Goal: Task Accomplishment & Management: Manage account settings

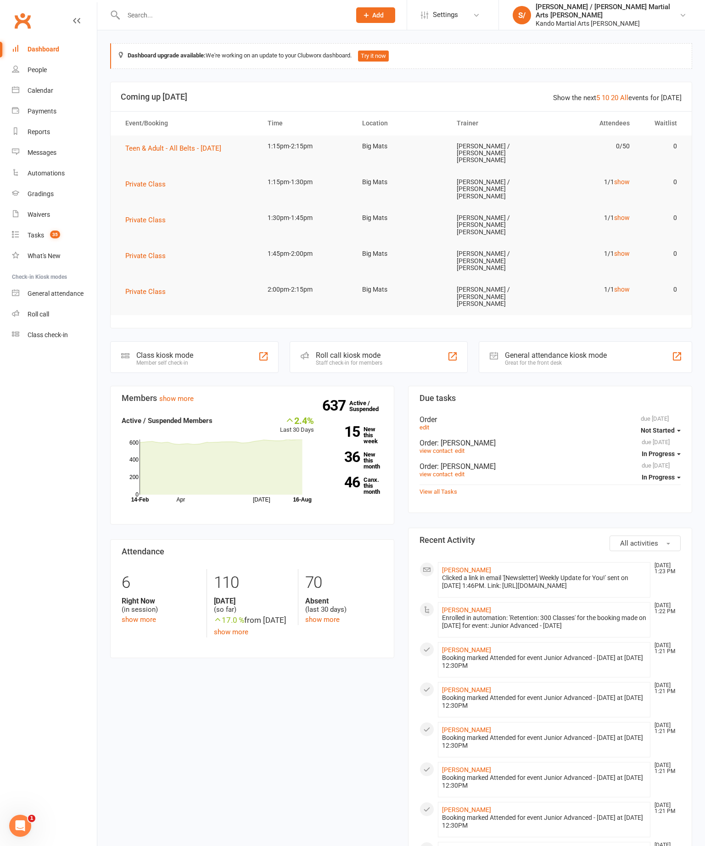
click at [48, 133] on div "Reports" at bounding box center [39, 131] width 22 height 7
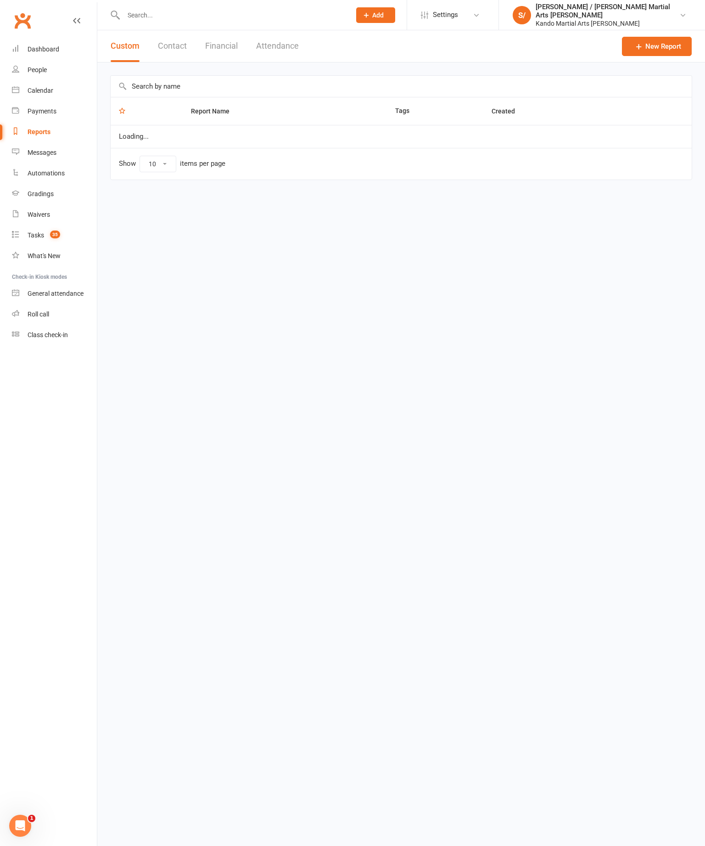
click at [169, 93] on input "text" at bounding box center [401, 86] width 581 height 21
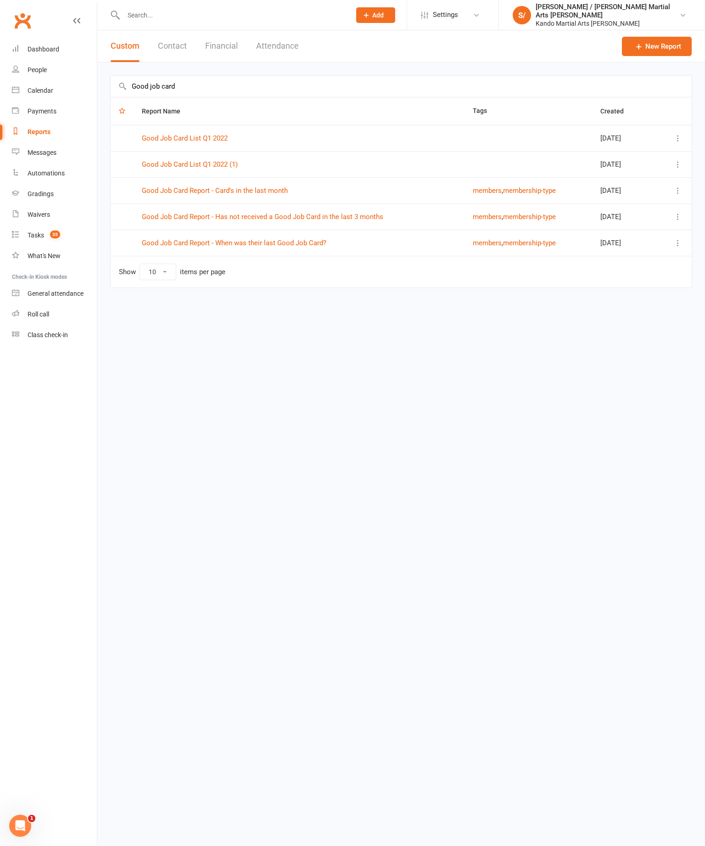
type input "Good job card"
click at [345, 213] on link "Good Job Card Report - Has not received a Good Job Card in the last 3 months" at bounding box center [263, 217] width 242 height 8
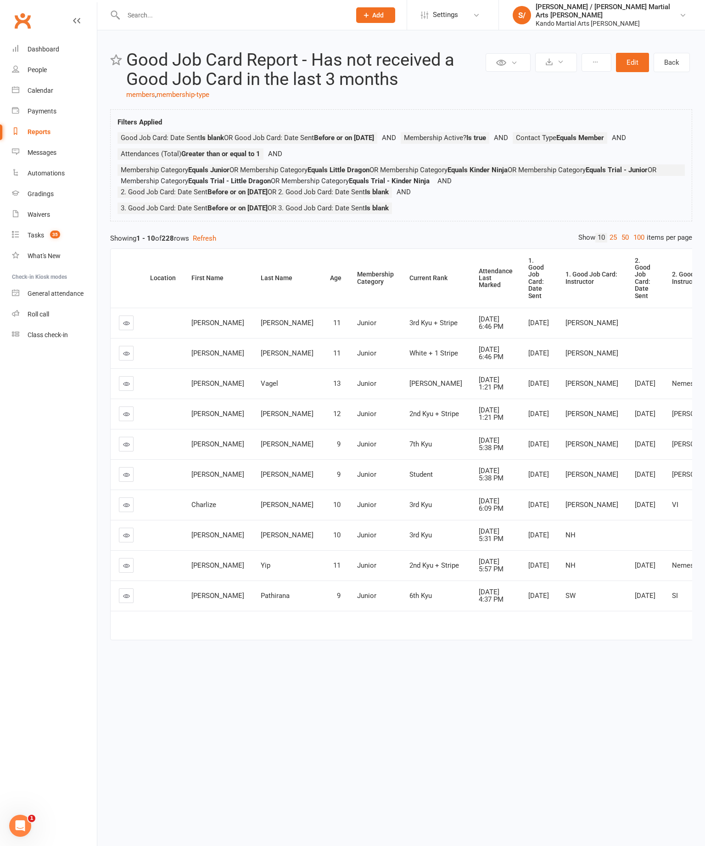
click at [631, 242] on link "100" at bounding box center [639, 238] width 16 height 10
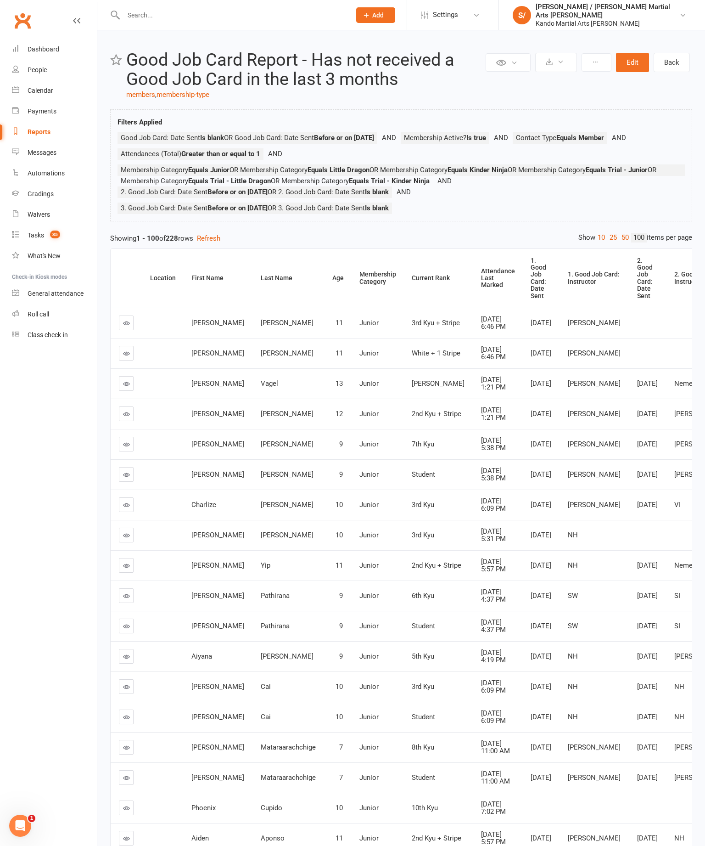
click at [473, 308] on th "Attendance Last Marked" at bounding box center [498, 278] width 50 height 59
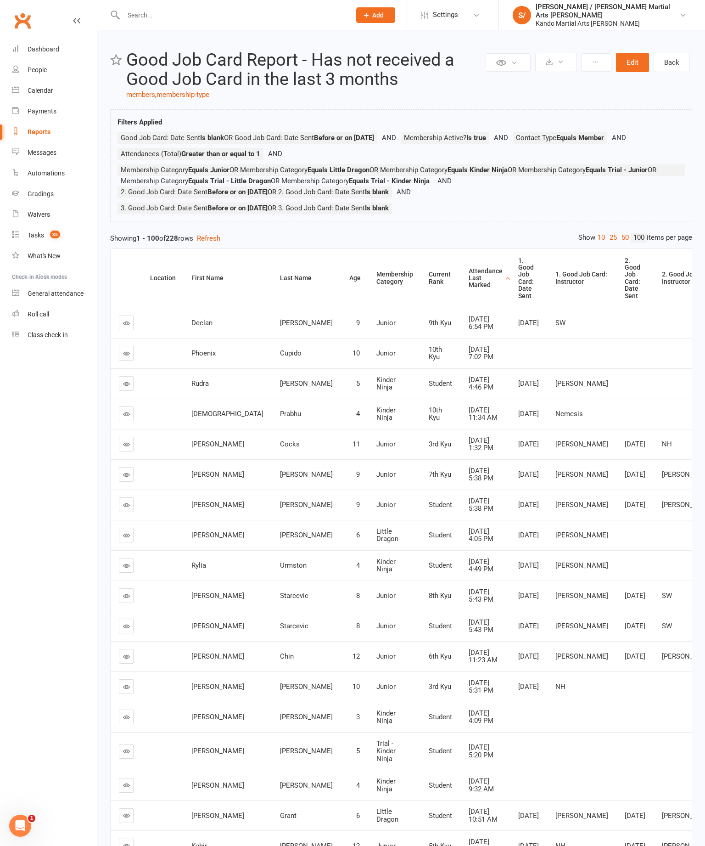
click at [469, 289] on div "Attendance Last Marked" at bounding box center [486, 278] width 34 height 21
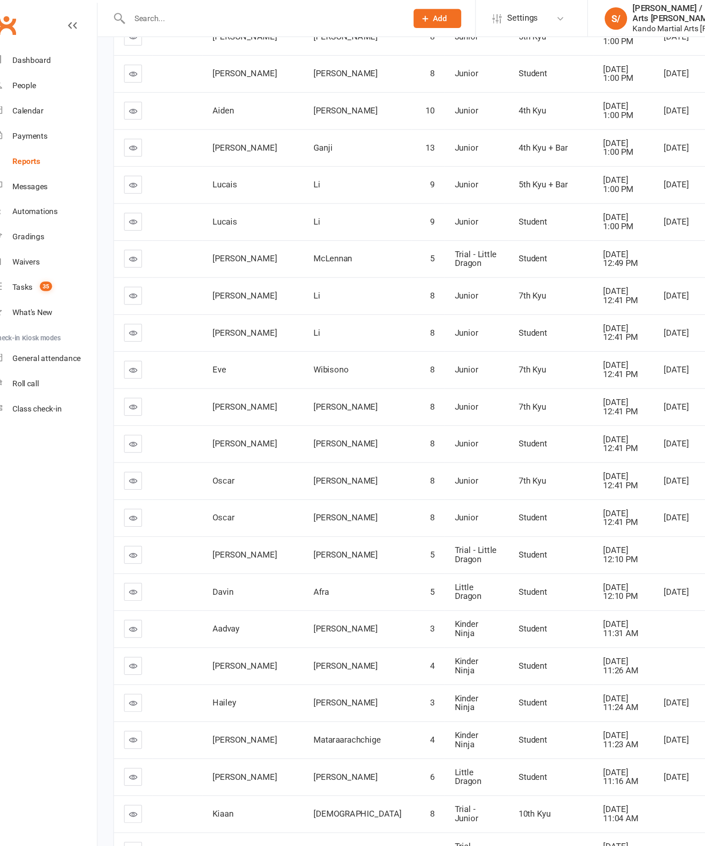
scroll to position [615, 0]
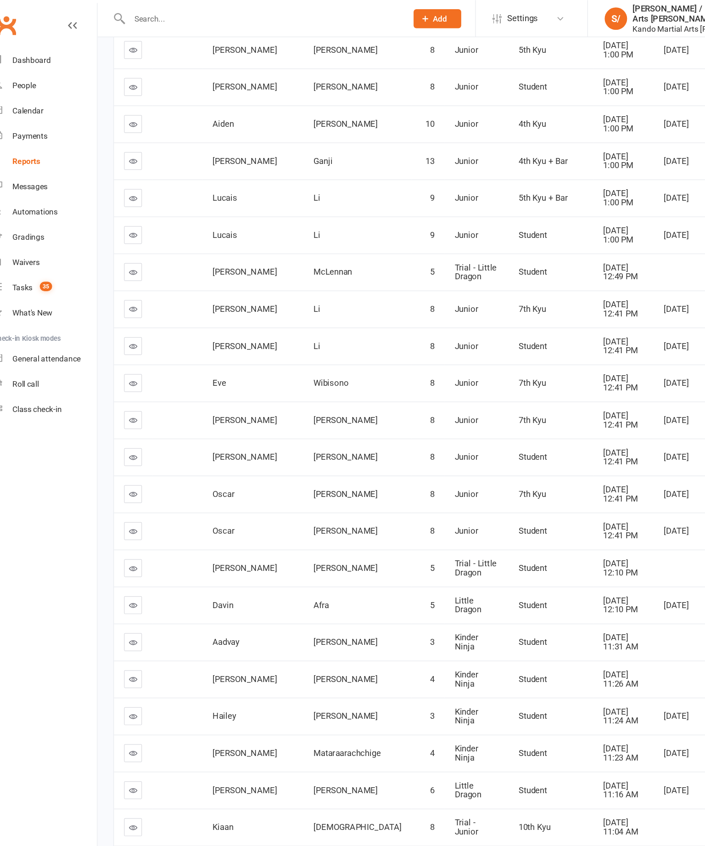
click at [119, 260] on link at bounding box center [126, 253] width 15 height 15
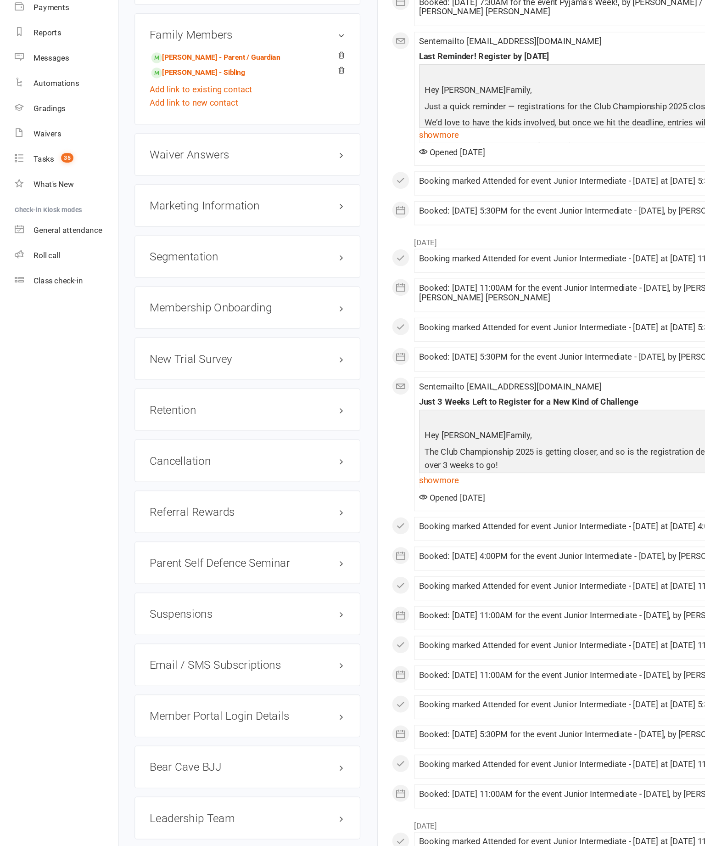
click at [0, 0] on link "edit" at bounding box center [0, 0] width 0 height 0
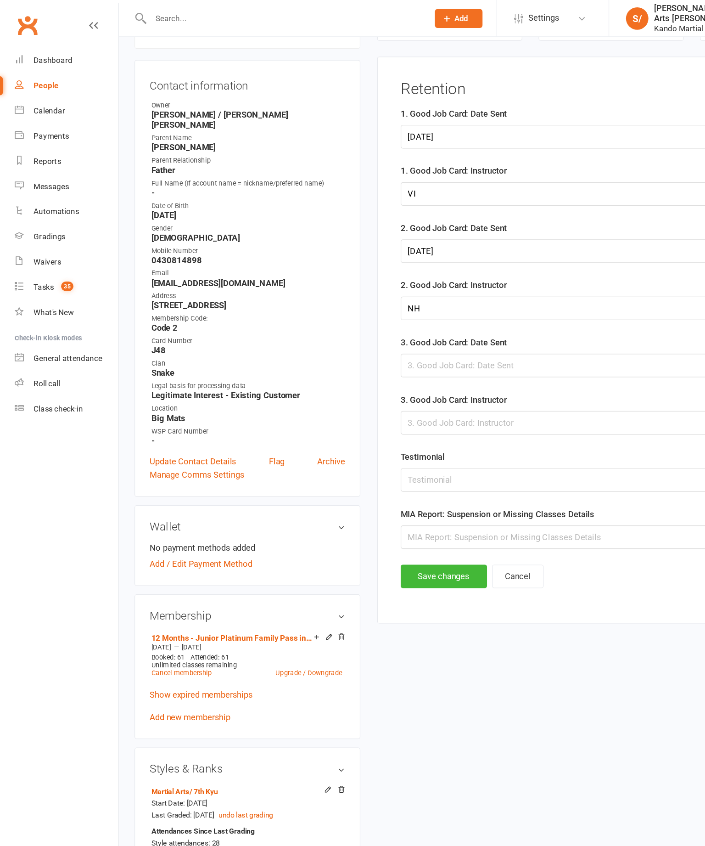
scroll to position [89, 0]
click at [379, 308] on div at bounding box center [500, 299] width 345 height 19
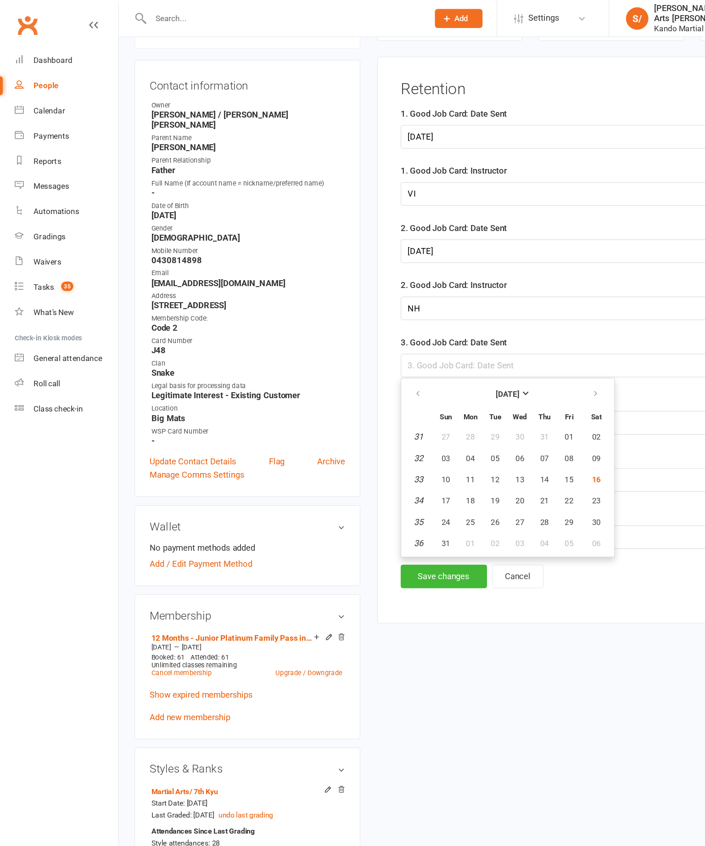
click at [492, 396] on span "16" at bounding box center [488, 392] width 7 height 7
type input "[DATE]"
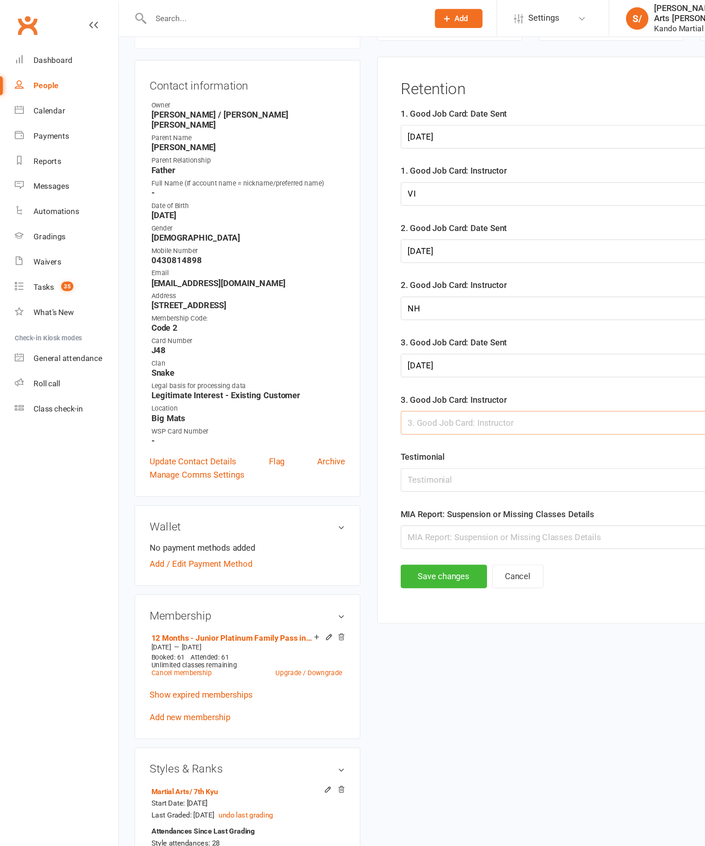
click at [416, 356] on input "text" at bounding box center [500, 346] width 345 height 19
type input "[PERSON_NAME]"
click at [394, 403] on input "text" at bounding box center [500, 392] width 345 height 19
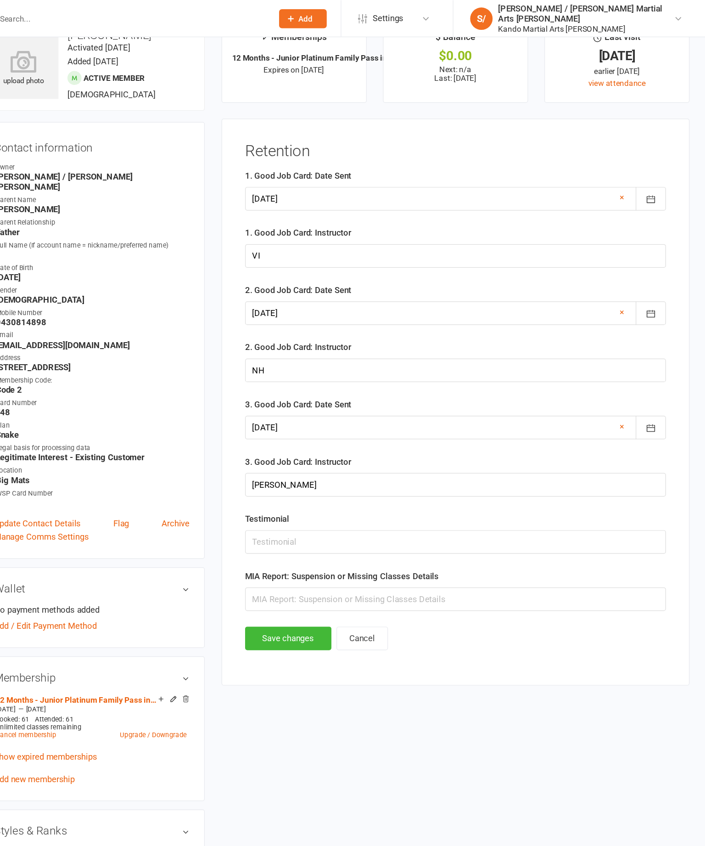
scroll to position [0, 0]
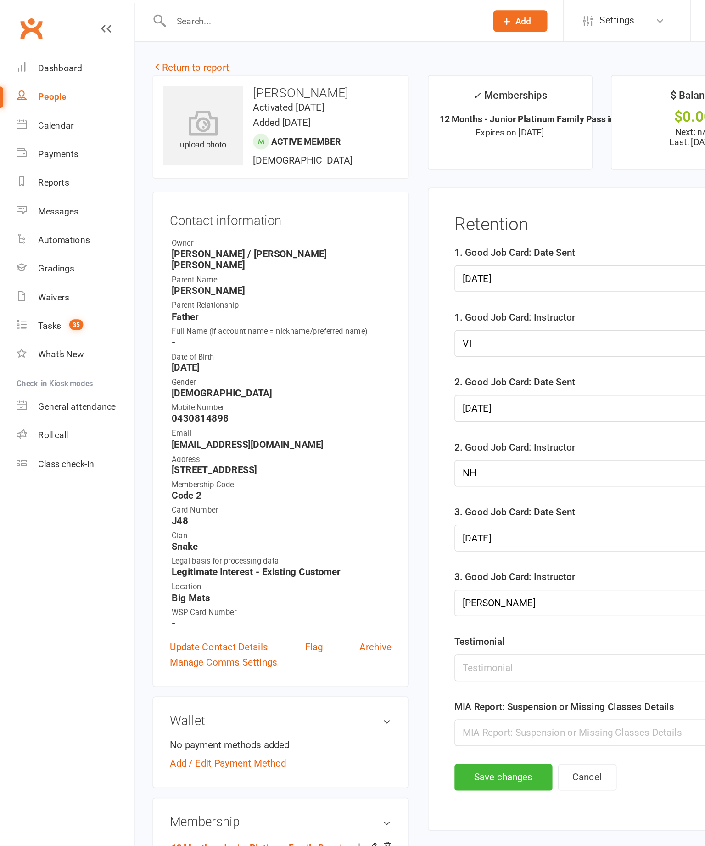
click at [120, 49] on link "Return to report" at bounding box center [137, 49] width 55 height 8
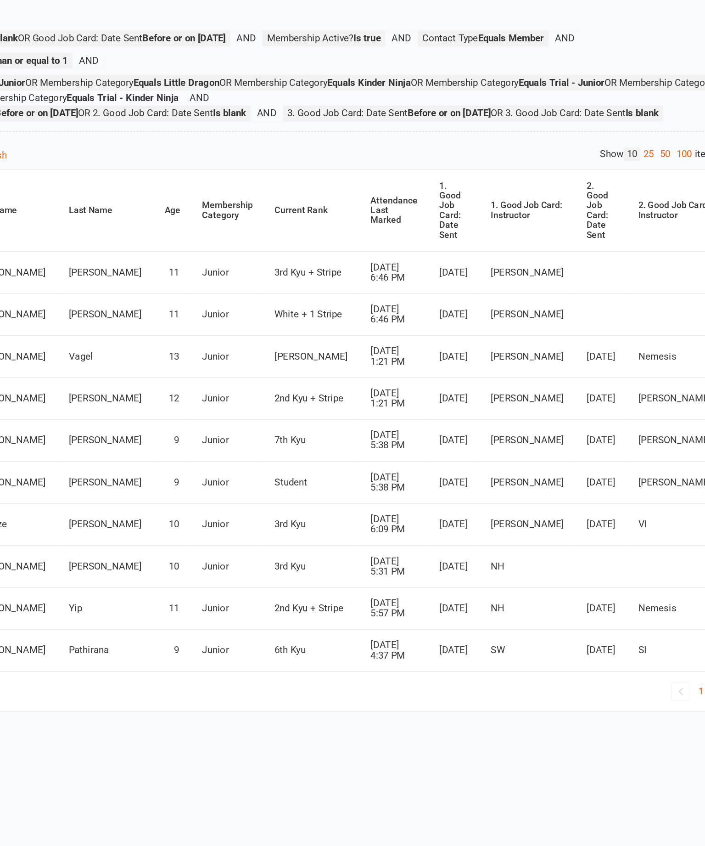
click at [631, 217] on link "100" at bounding box center [639, 222] width 16 height 10
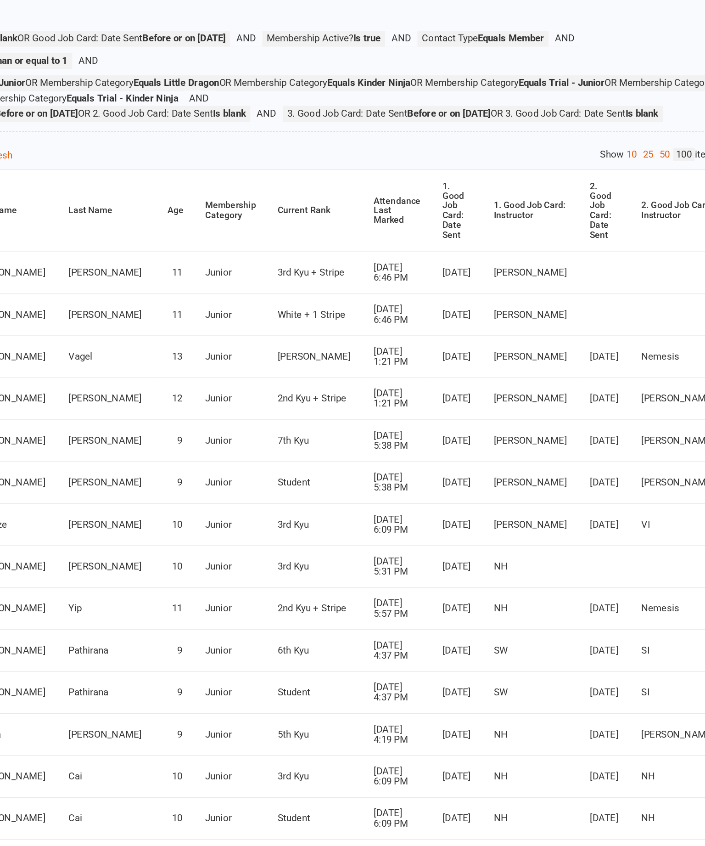
click at [415, 252] on div "Attendance Last Marked" at bounding box center [432, 262] width 34 height 21
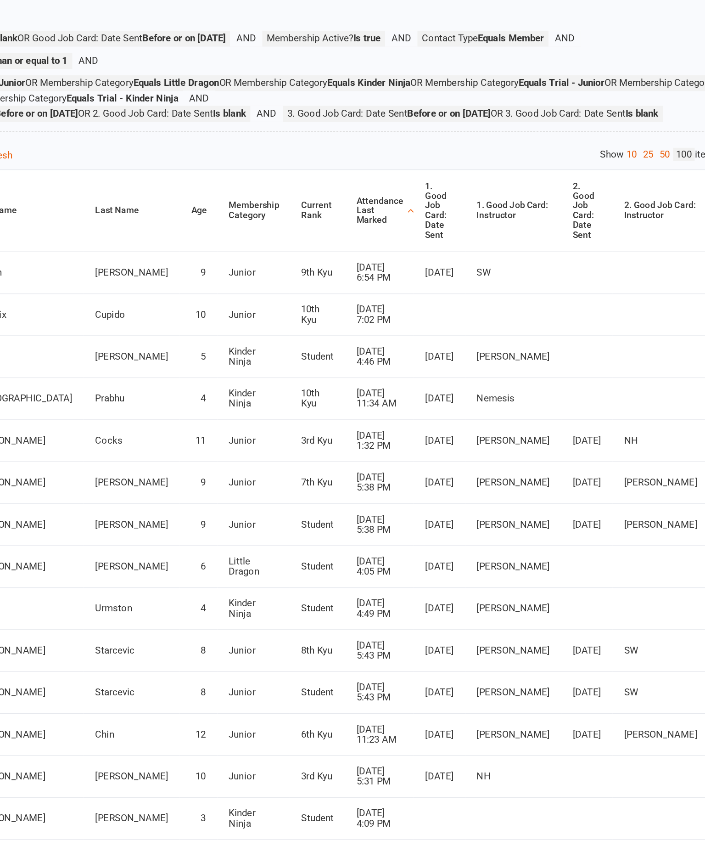
click at [403, 252] on div "Attendance Last Marked" at bounding box center [420, 262] width 34 height 21
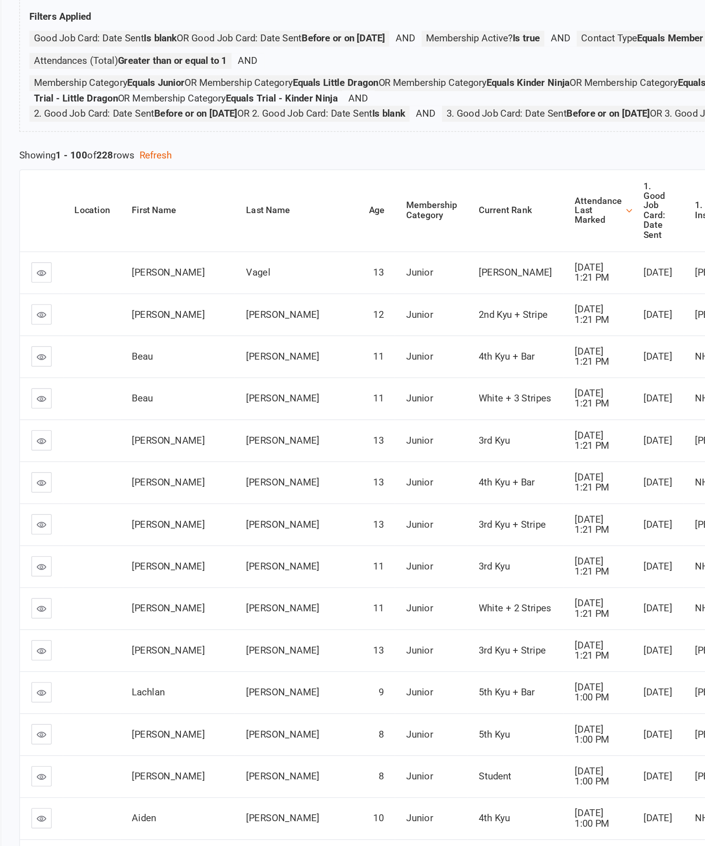
click at [53, 360] on link at bounding box center [60, 367] width 15 height 15
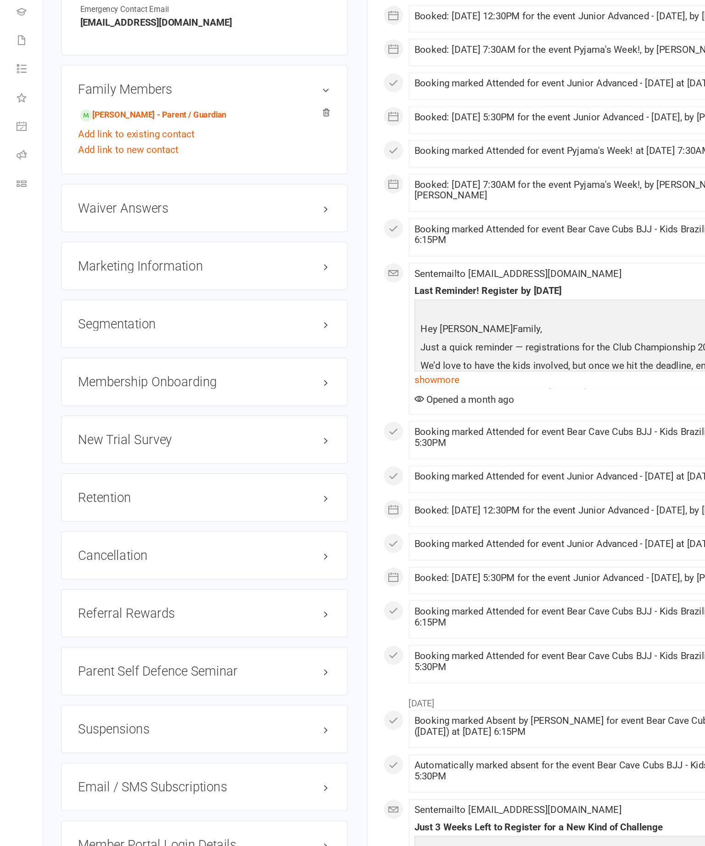
scroll to position [881, 0]
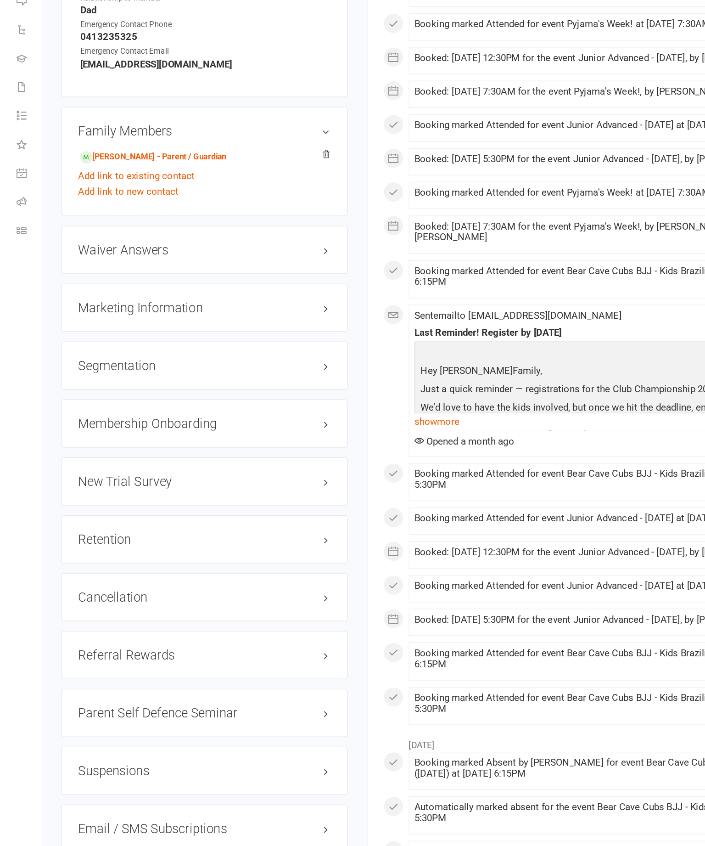
click at [0, 0] on link "edit" at bounding box center [0, 0] width 0 height 0
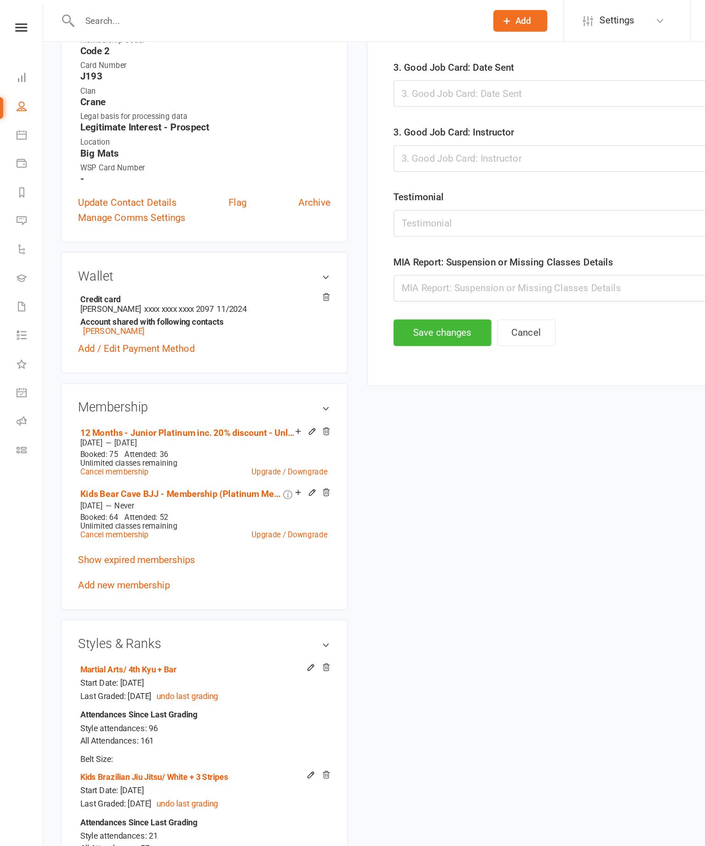
scroll to position [89, 0]
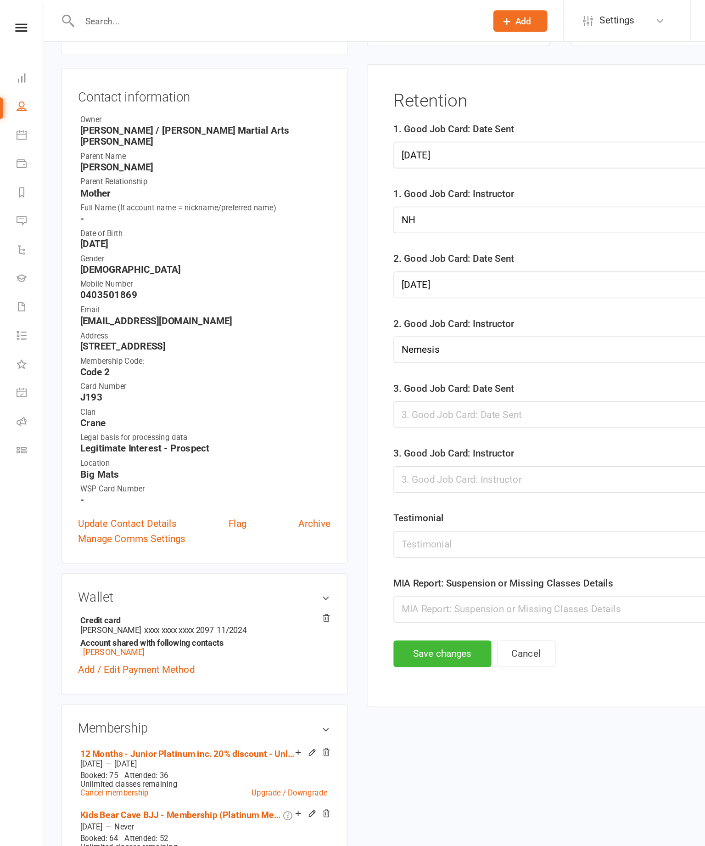
click at [360, 309] on div at bounding box center [478, 299] width 389 height 19
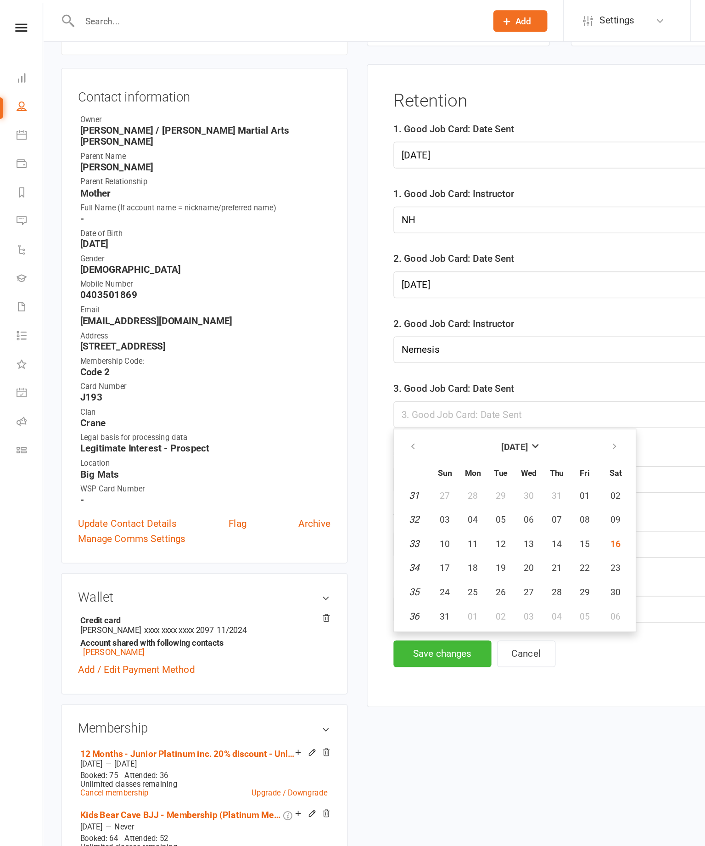
click at [448, 396] on span "16" at bounding box center [444, 392] width 7 height 7
type input "[DATE]"
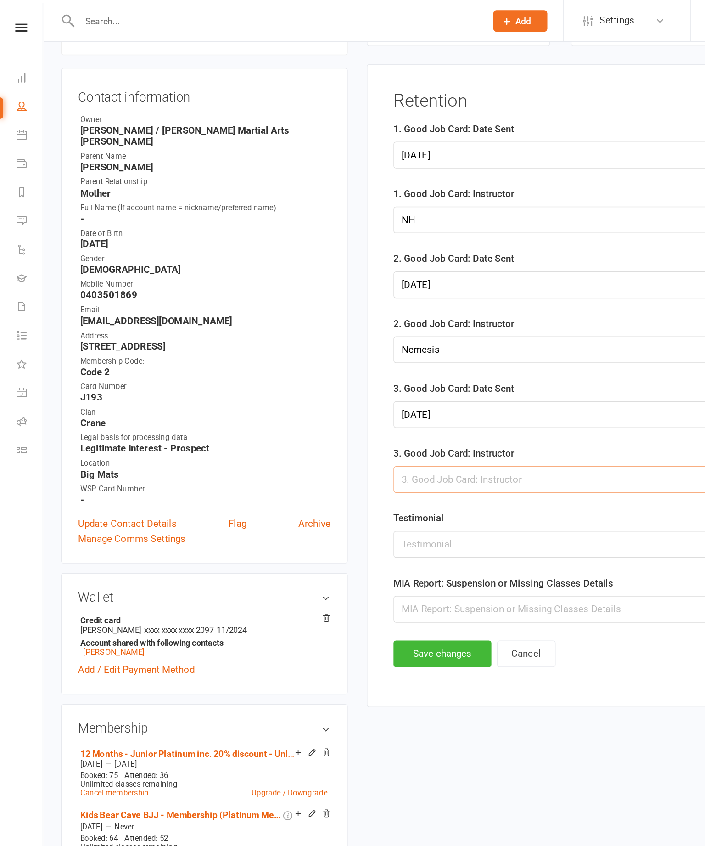
click at [355, 356] on input "text" at bounding box center [478, 346] width 389 height 19
type input "[PERSON_NAME]"
click at [328, 482] on button "Save changes" at bounding box center [319, 471] width 71 height 19
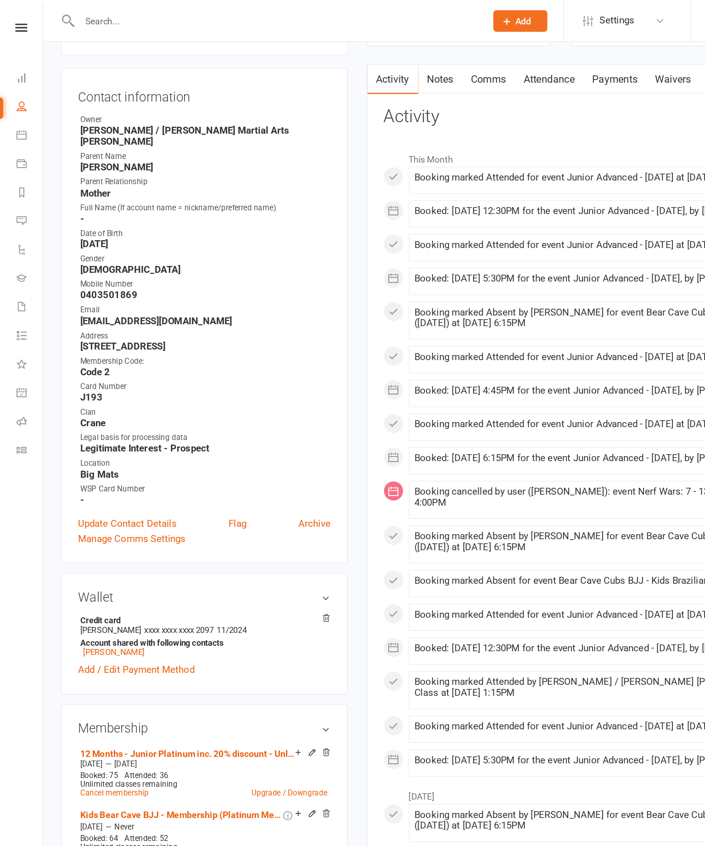
scroll to position [0, 0]
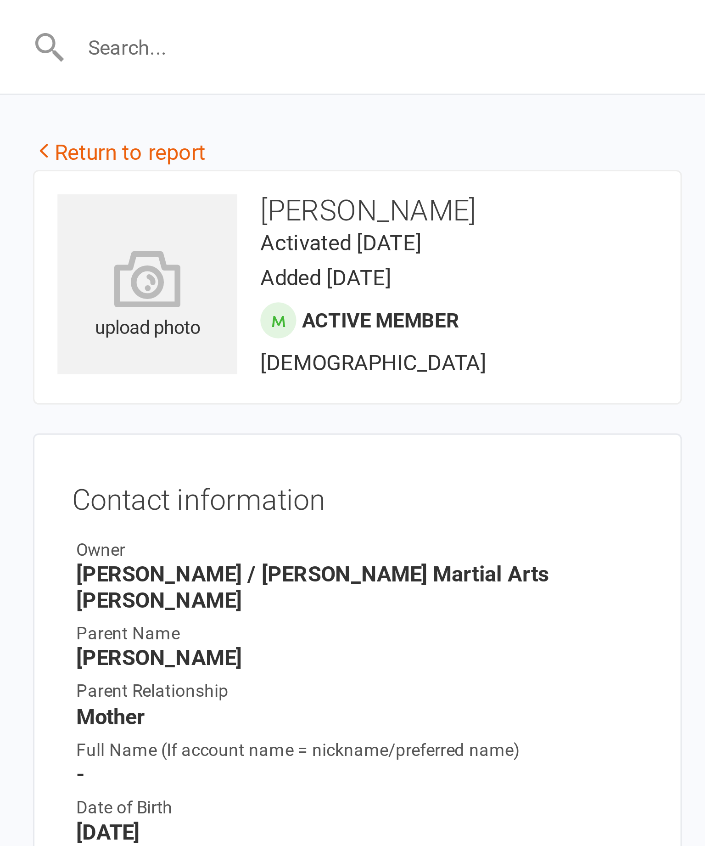
click at [44, 46] on icon at bounding box center [47, 48] width 7 height 7
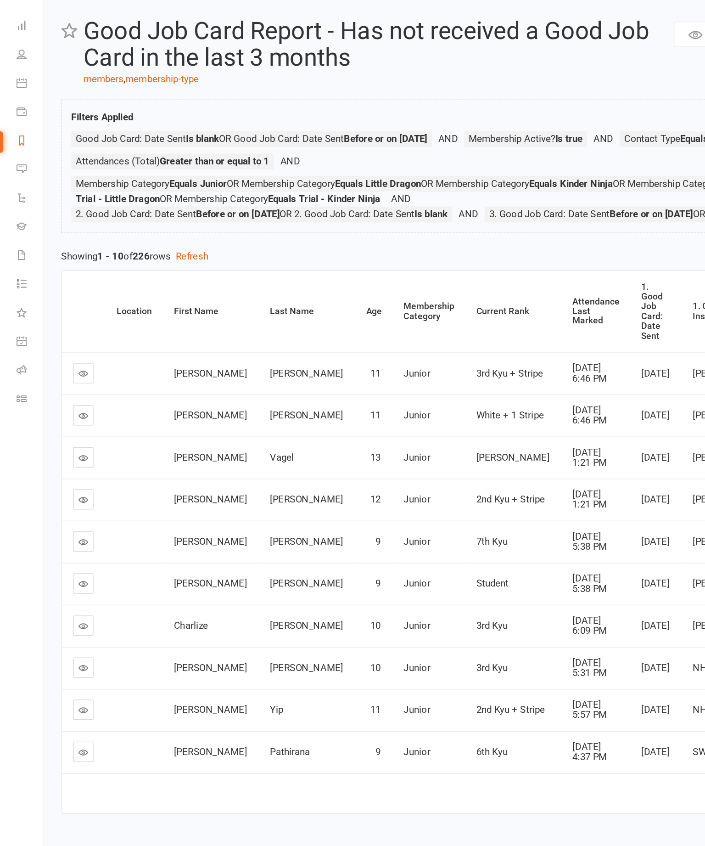
click at [15, 94] on icon at bounding box center [15, 97] width 7 height 7
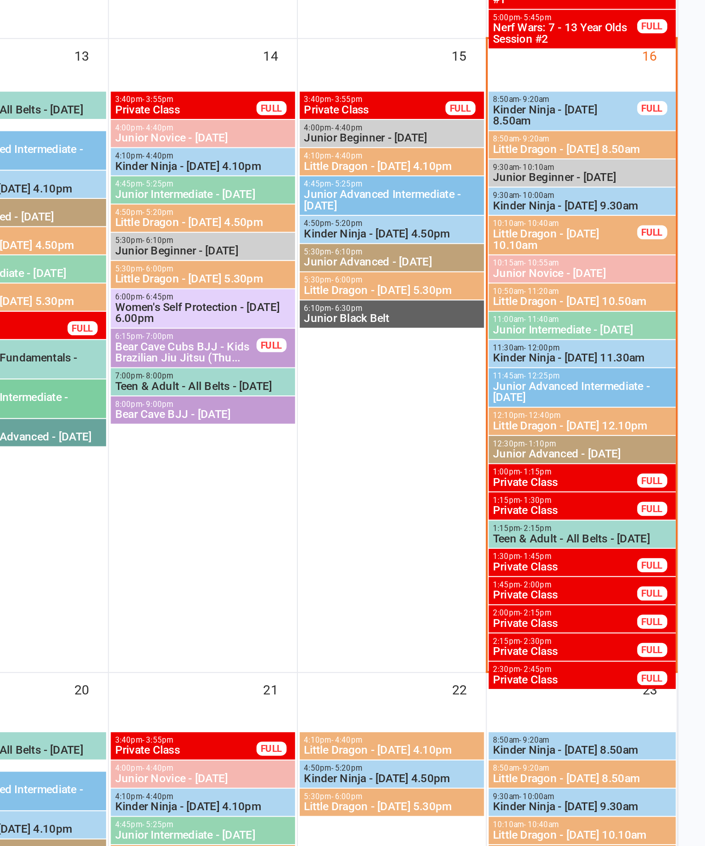
scroll to position [342, 0]
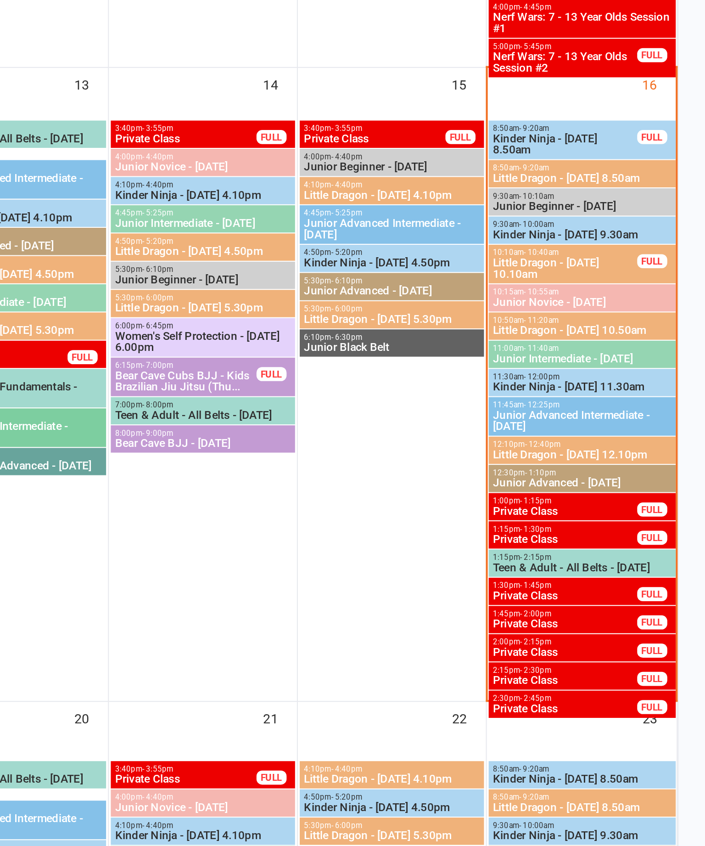
click at [601, 534] on span "Junior Novice - [DATE]" at bounding box center [645, 537] width 88 height 6
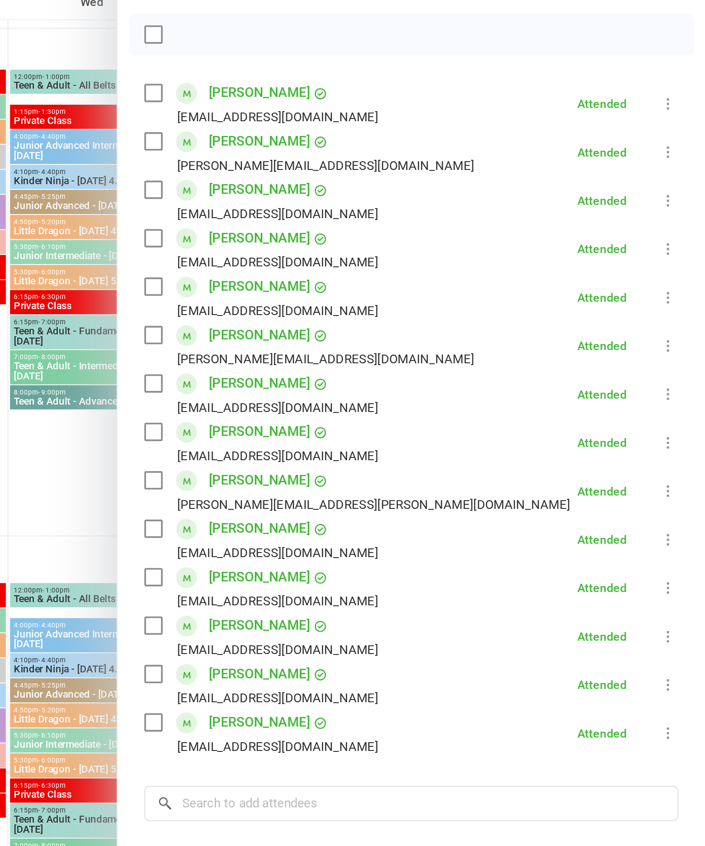
click at [40, 212] on div at bounding box center [368, 423] width 674 height 846
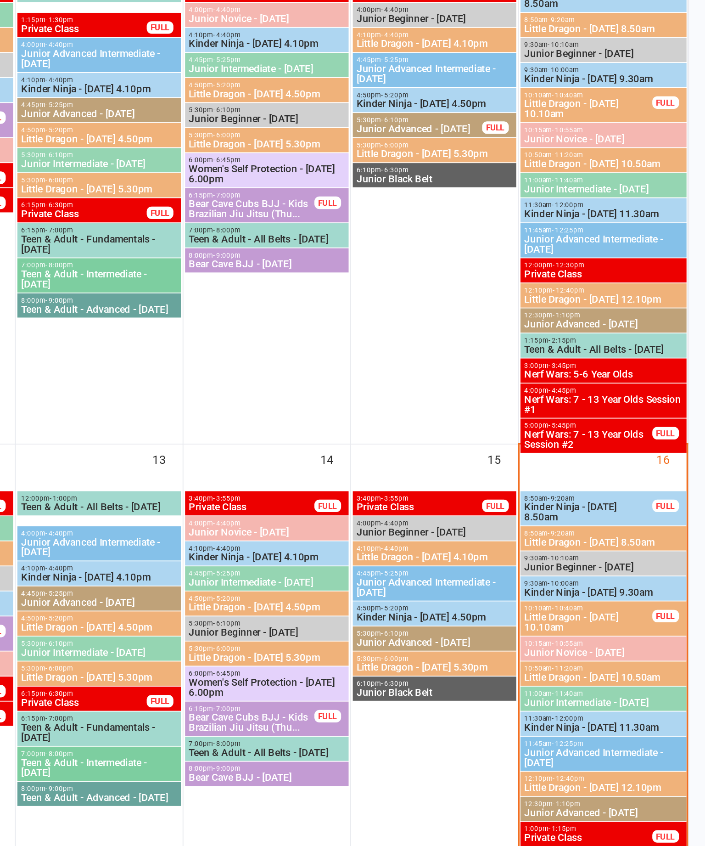
click at [601, 561] on span "Junior Intermediate - [DATE]" at bounding box center [645, 564] width 88 height 6
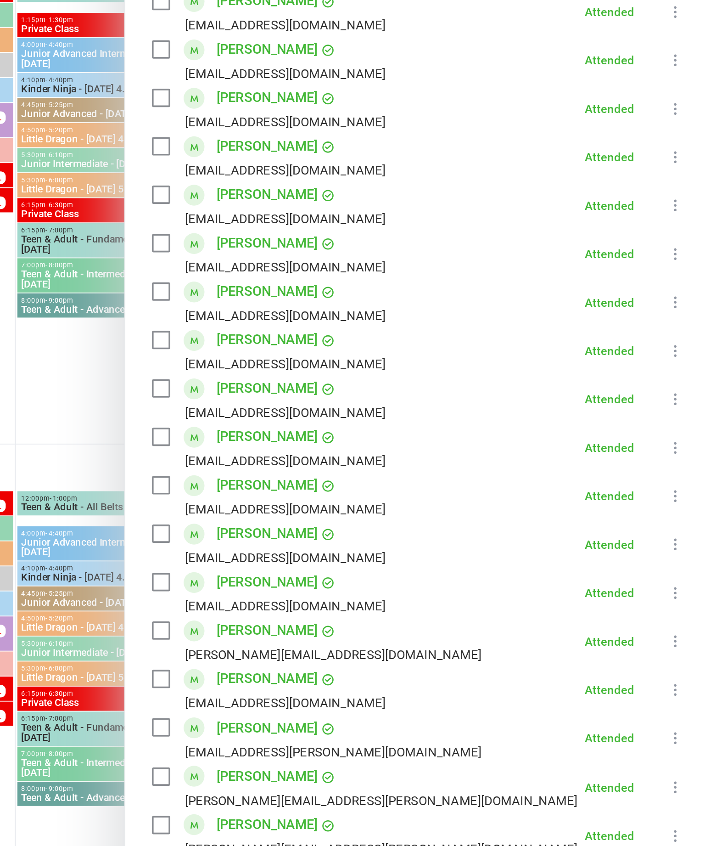
scroll to position [0, 0]
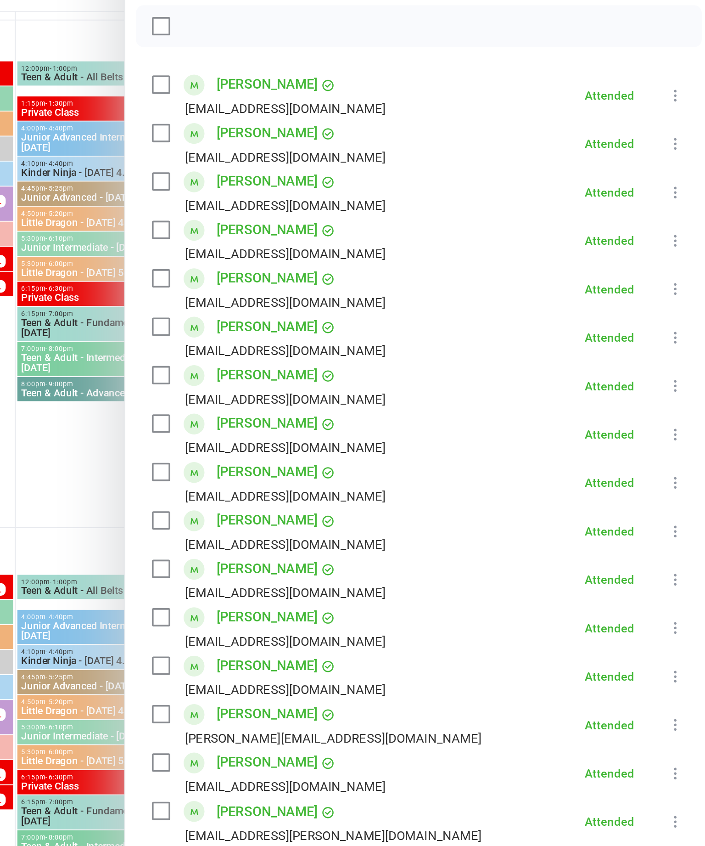
click at [432, 384] on link "[PERSON_NAME]" at bounding box center [460, 391] width 56 height 15
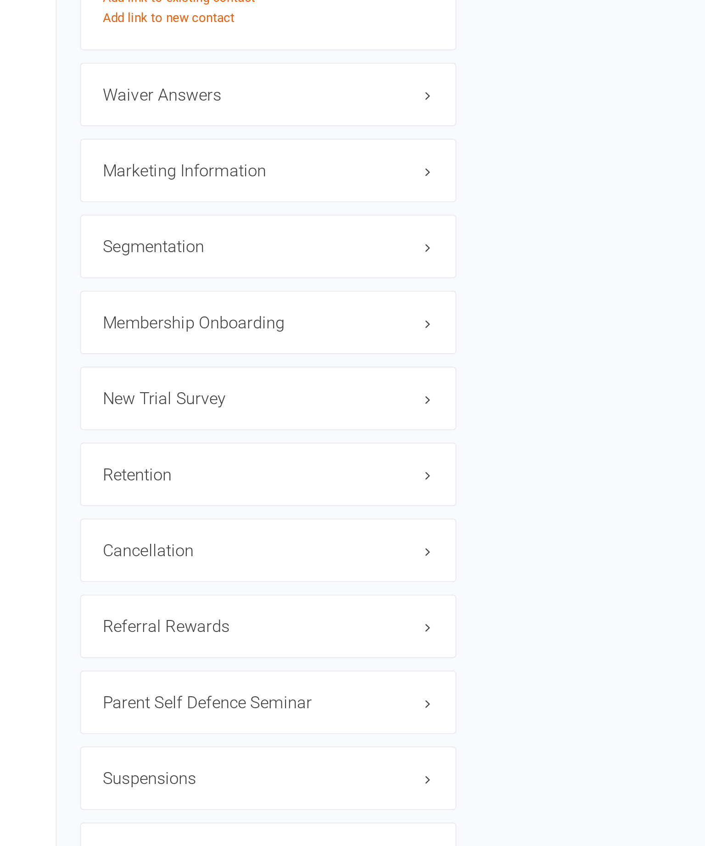
scroll to position [704, 0]
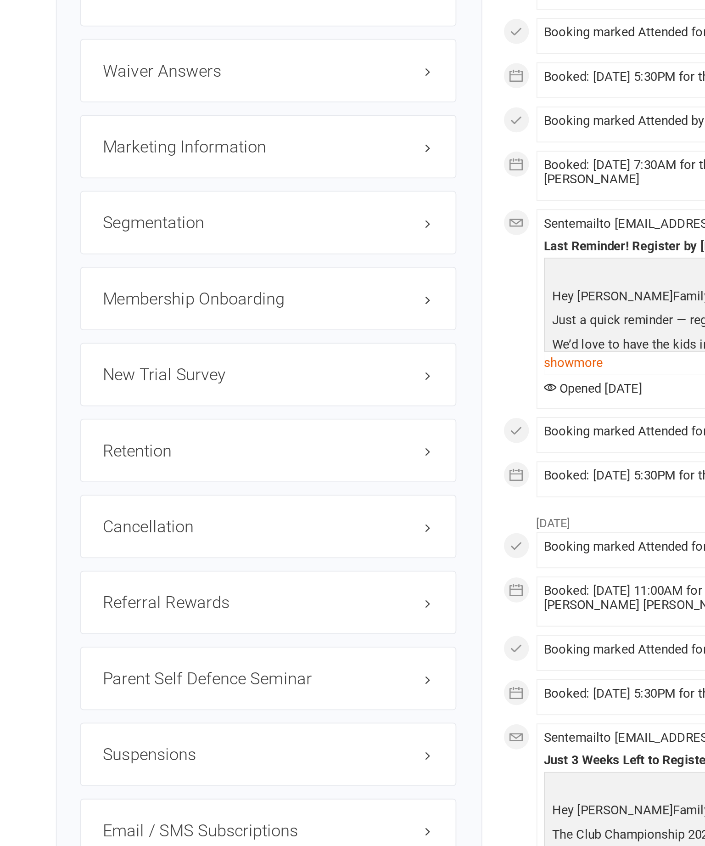
click at [0, 0] on link "edit" at bounding box center [0, 0] width 0 height 0
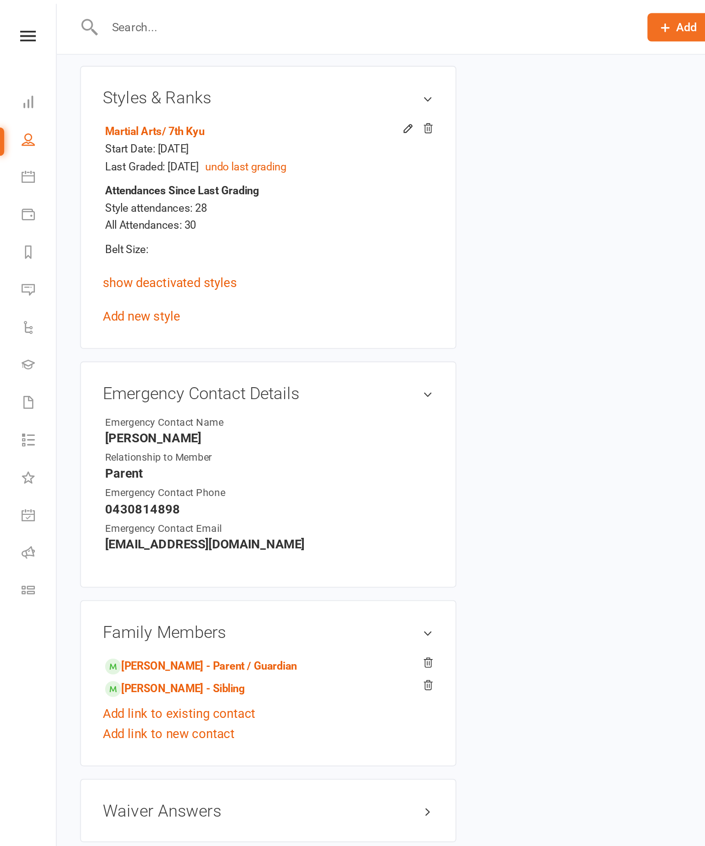
scroll to position [78, 0]
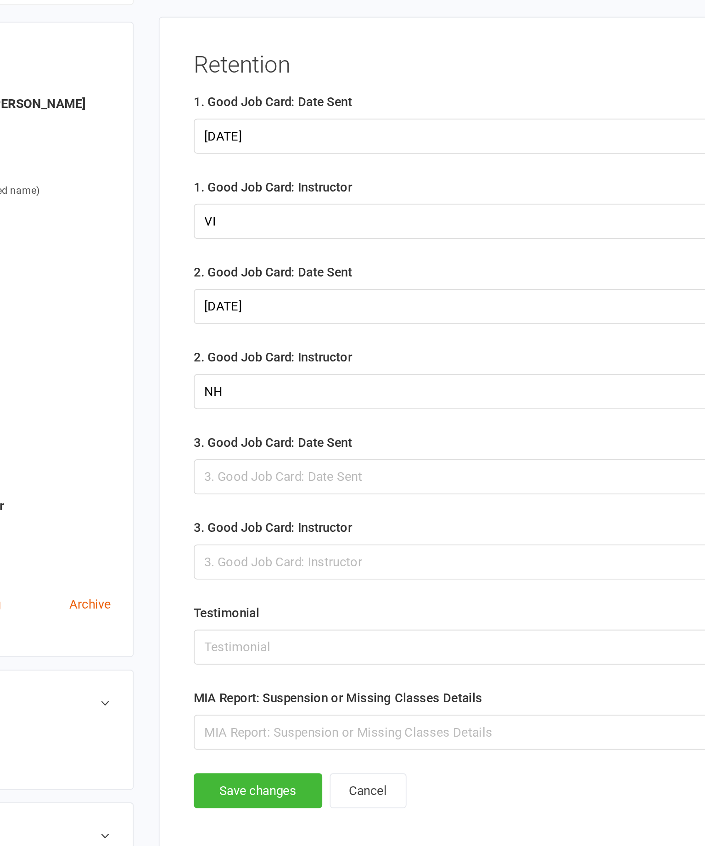
click at [284, 290] on div at bounding box center [478, 299] width 389 height 19
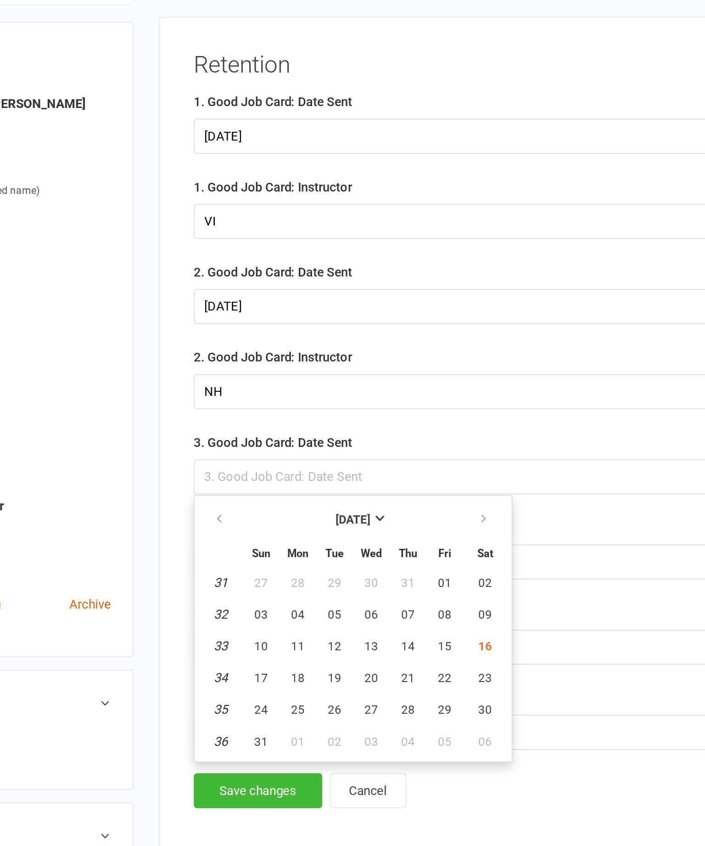
click at [433, 385] on button "16" at bounding box center [444, 393] width 23 height 17
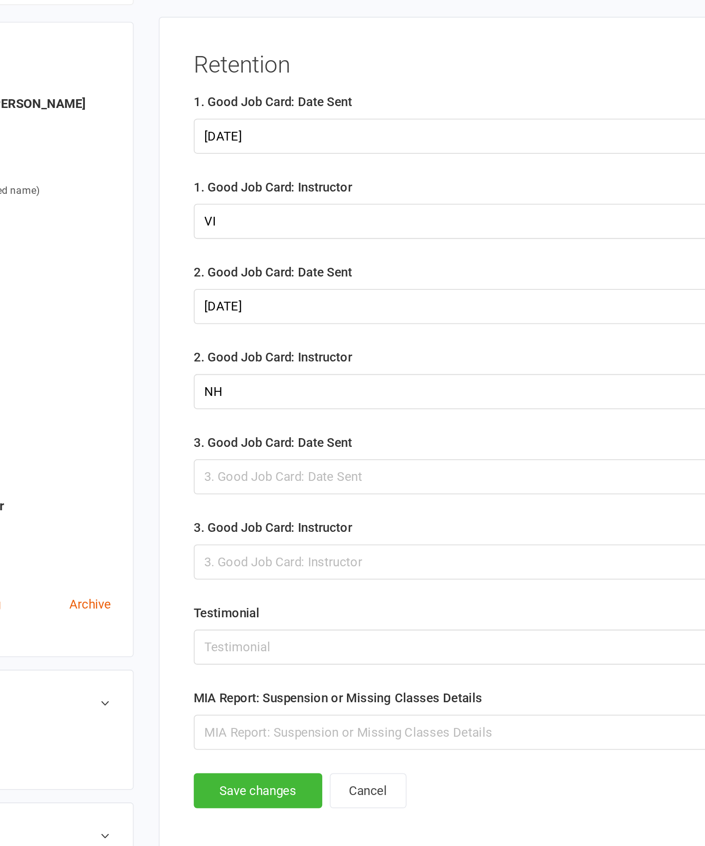
type input "[DATE]"
click at [284, 337] on input "text" at bounding box center [478, 346] width 389 height 19
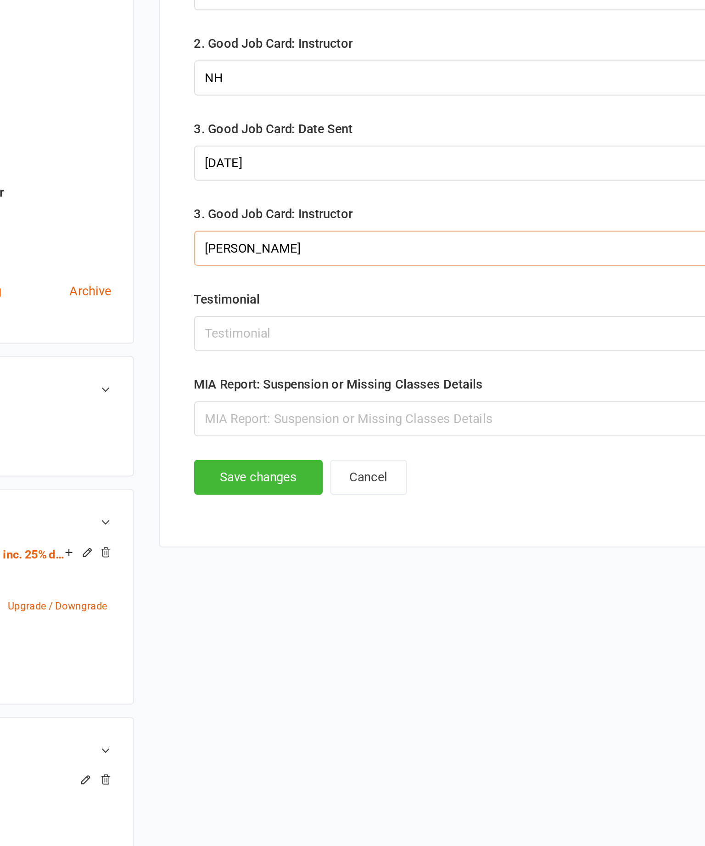
type input "[PERSON_NAME]"
click at [284, 463] on button "Save changes" at bounding box center [319, 472] width 71 height 19
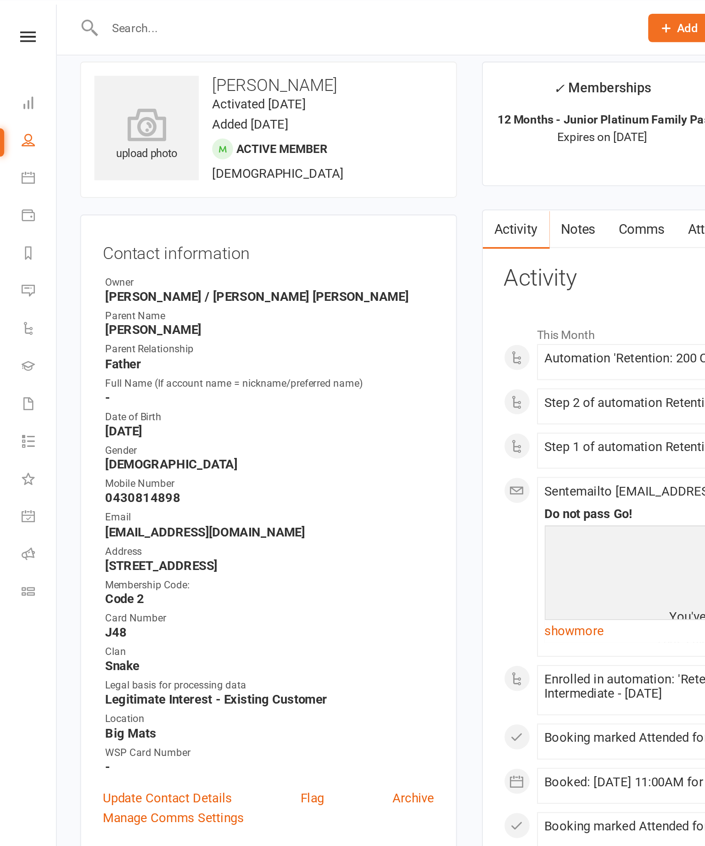
scroll to position [10, 0]
click at [13, 141] on icon at bounding box center [15, 138] width 7 height 7
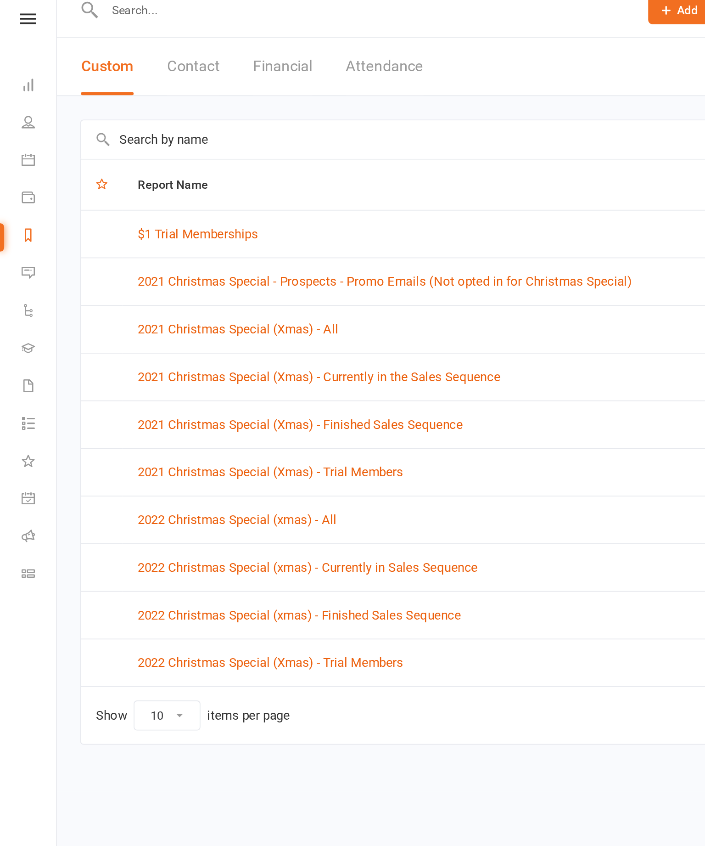
click at [135, 83] on input "text" at bounding box center [368, 86] width 647 height 21
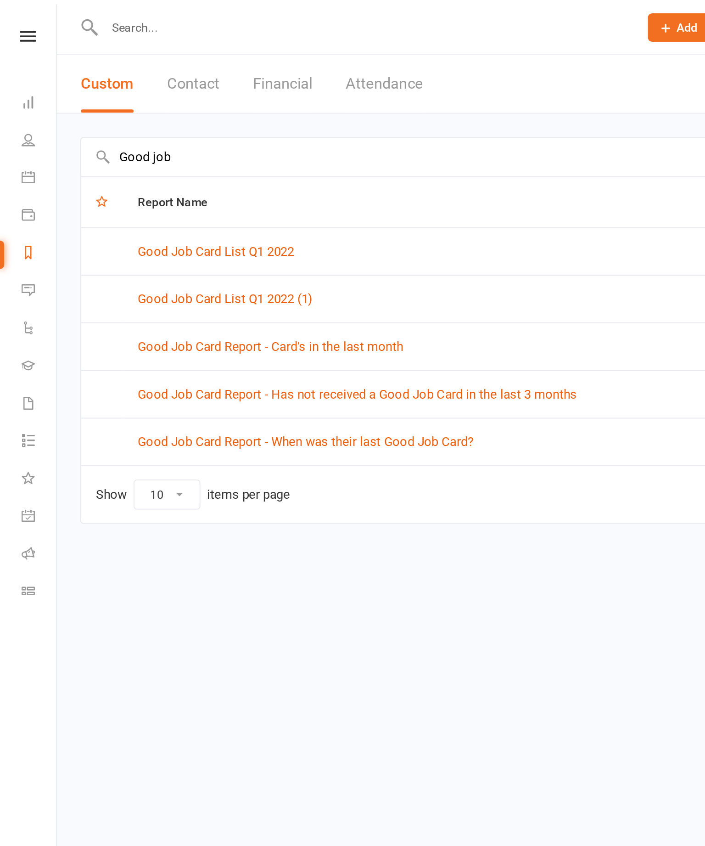
type input "Good job"
click at [202, 215] on link "Good Job Card Report - Has not received a Good Job Card in the last 3 months" at bounding box center [197, 217] width 242 height 8
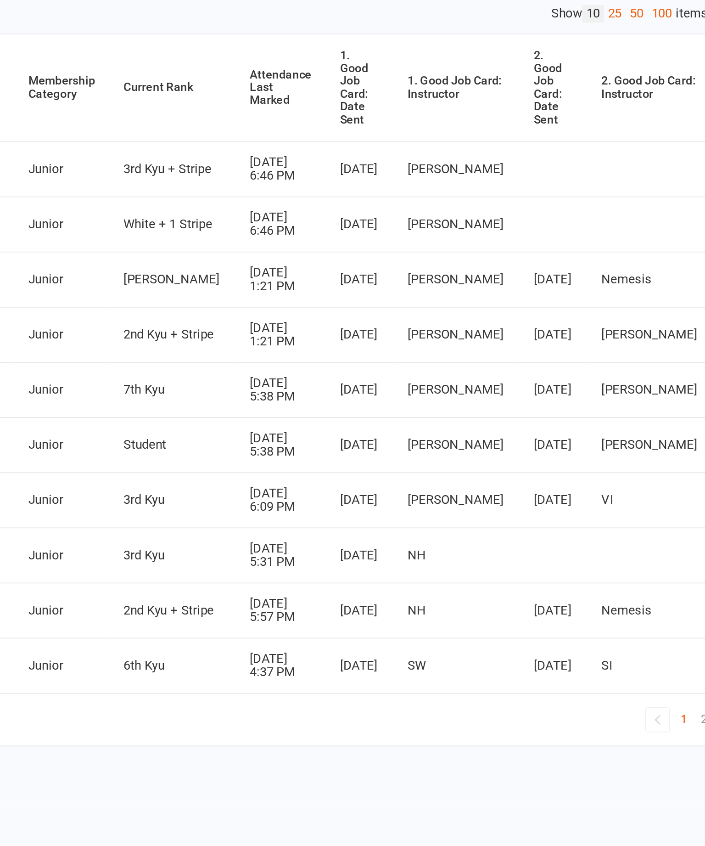
click at [631, 217] on link "100" at bounding box center [639, 222] width 16 height 10
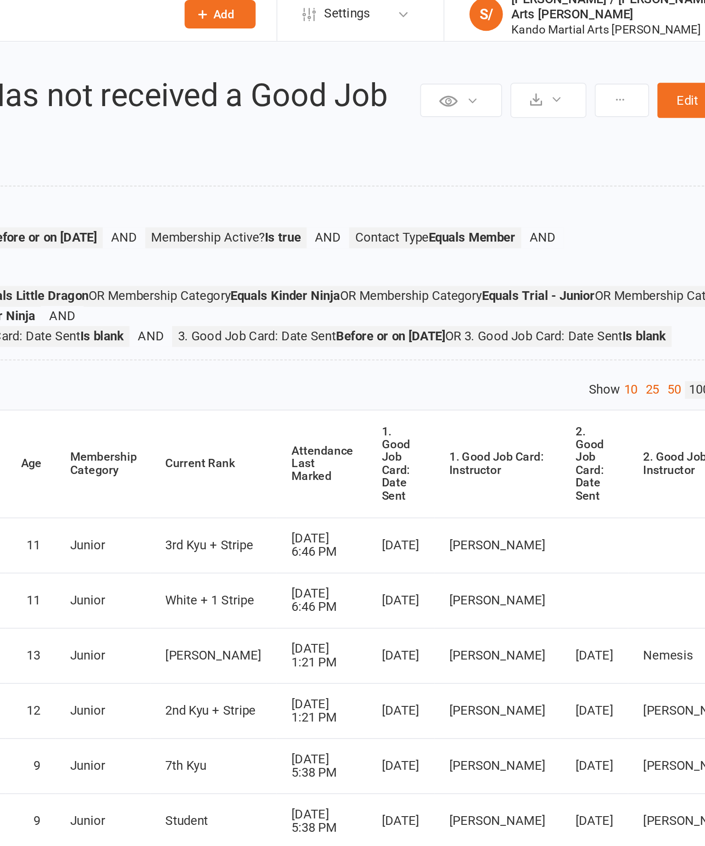
click at [415, 262] on div "Attendance Last Marked" at bounding box center [432, 262] width 34 height 21
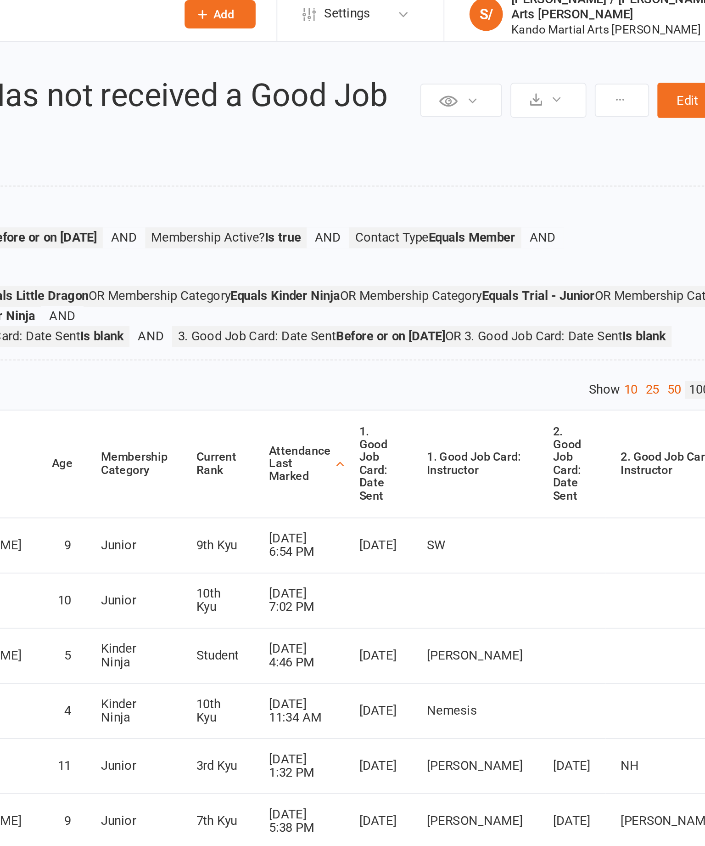
click at [403, 271] on div "Attendance Last Marked" at bounding box center [420, 262] width 34 height 21
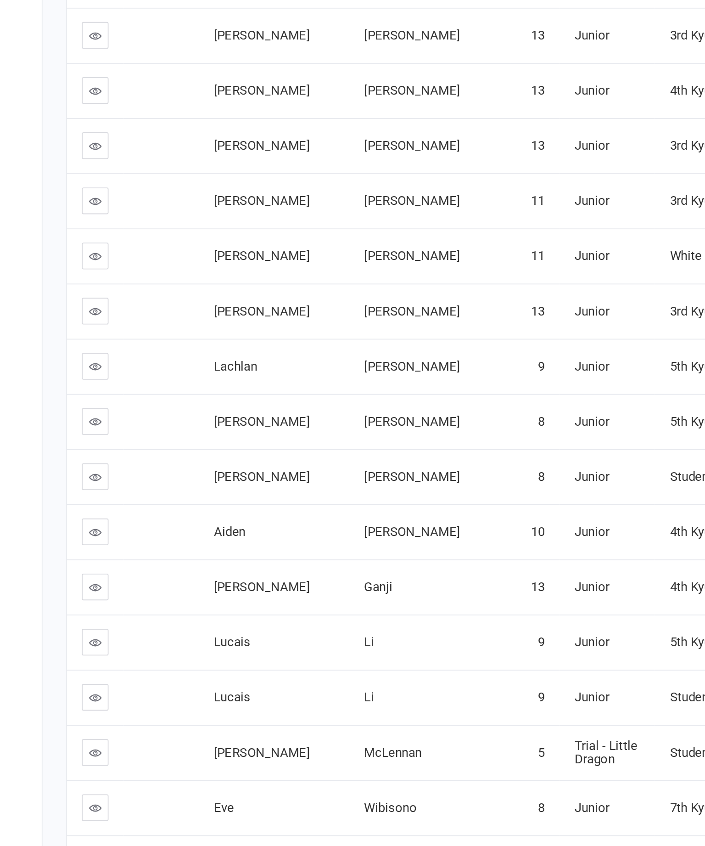
scroll to position [3, 0]
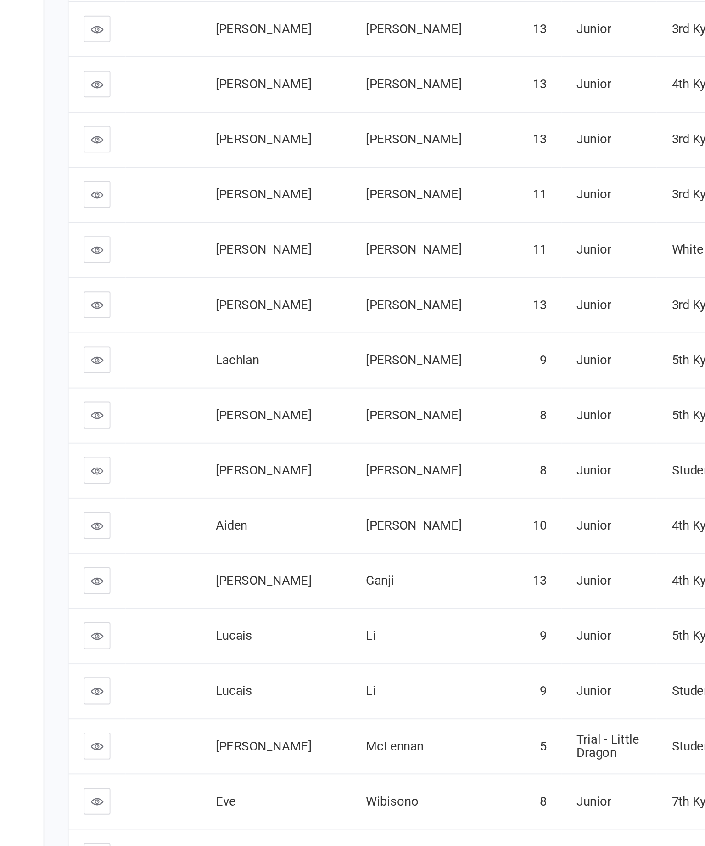
click at [53, 569] on link at bounding box center [60, 576] width 15 height 15
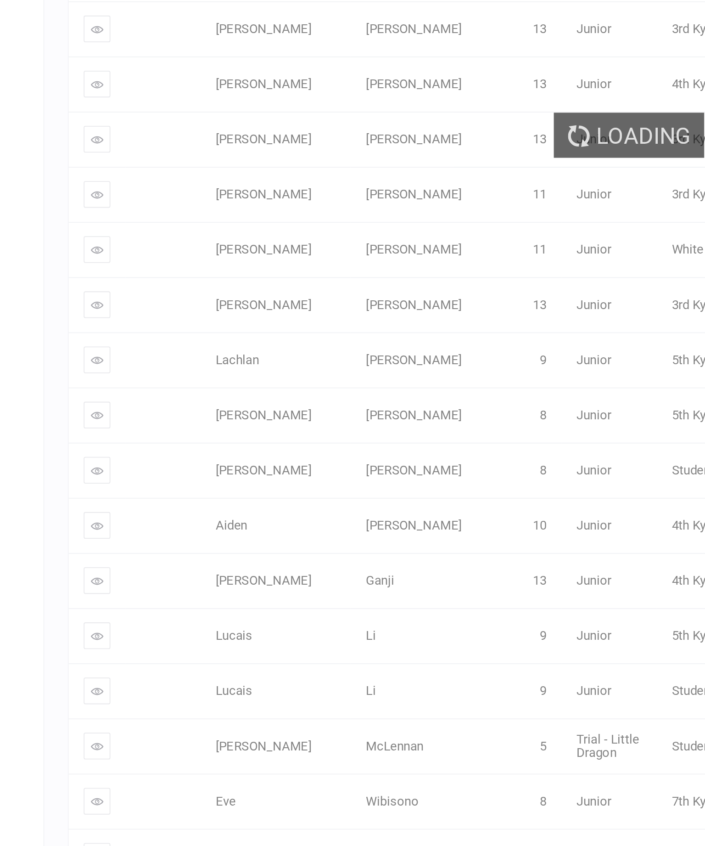
scroll to position [3, 0]
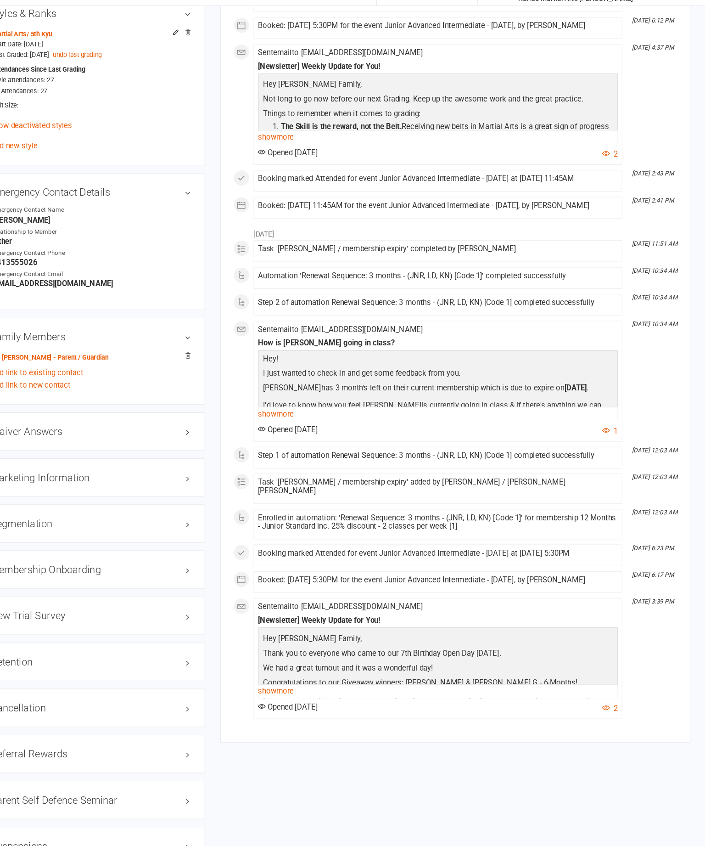
scroll to position [790, 0]
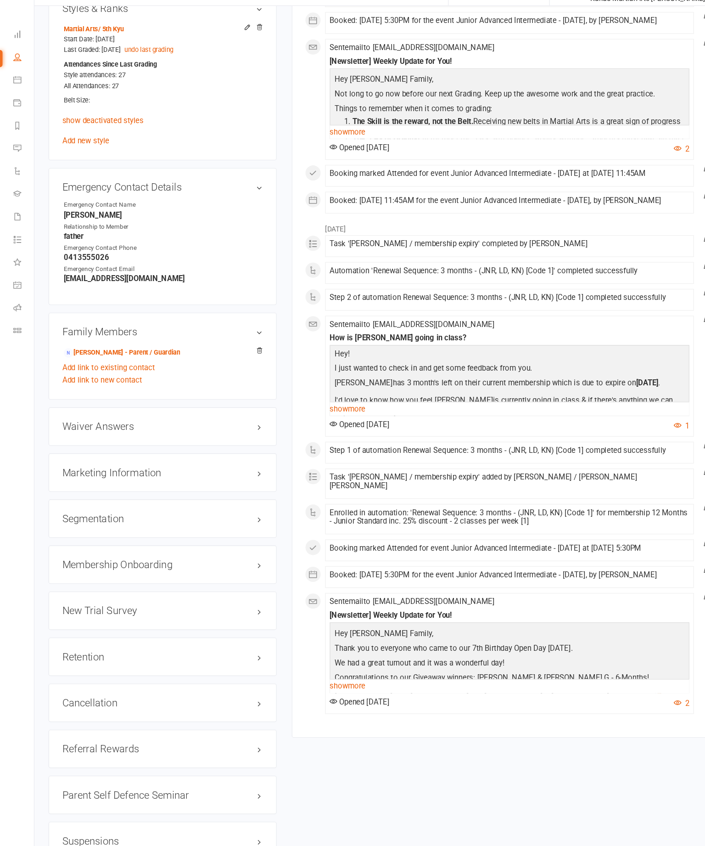
click at [242, 603] on div "Retention edit" at bounding box center [147, 620] width 207 height 35
click at [0, 0] on link "edit" at bounding box center [0, 0] width 0 height 0
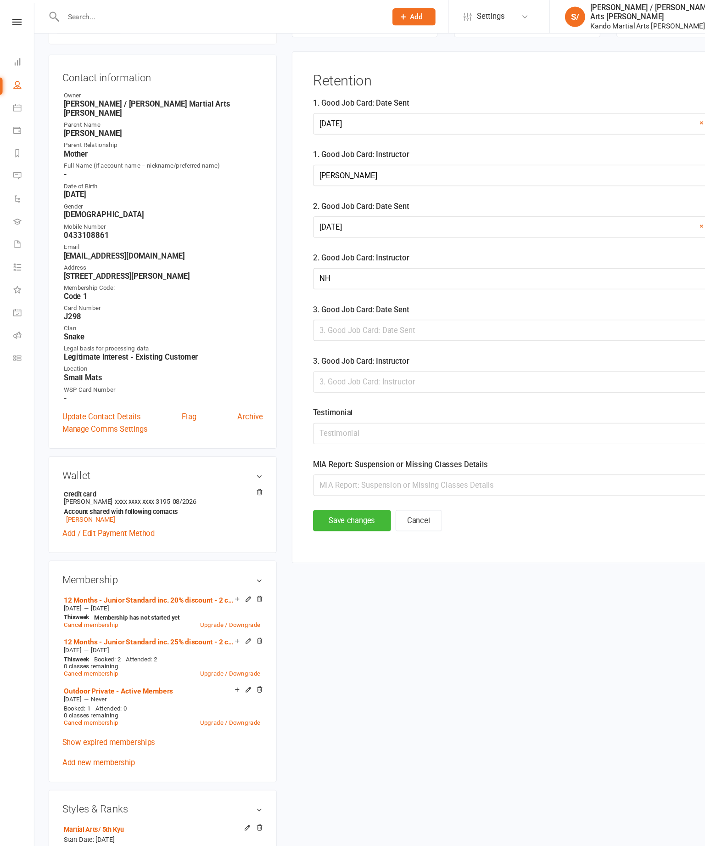
scroll to position [89, 0]
click at [389, 308] on div at bounding box center [478, 299] width 389 height 19
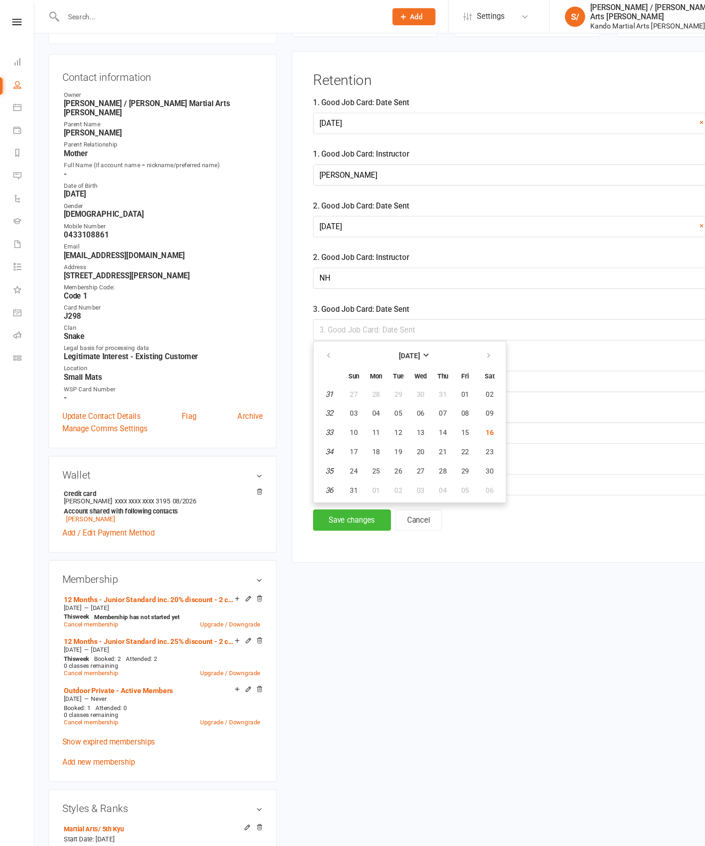
click at [448, 396] on span "16" at bounding box center [444, 392] width 7 height 7
type input "[DATE]"
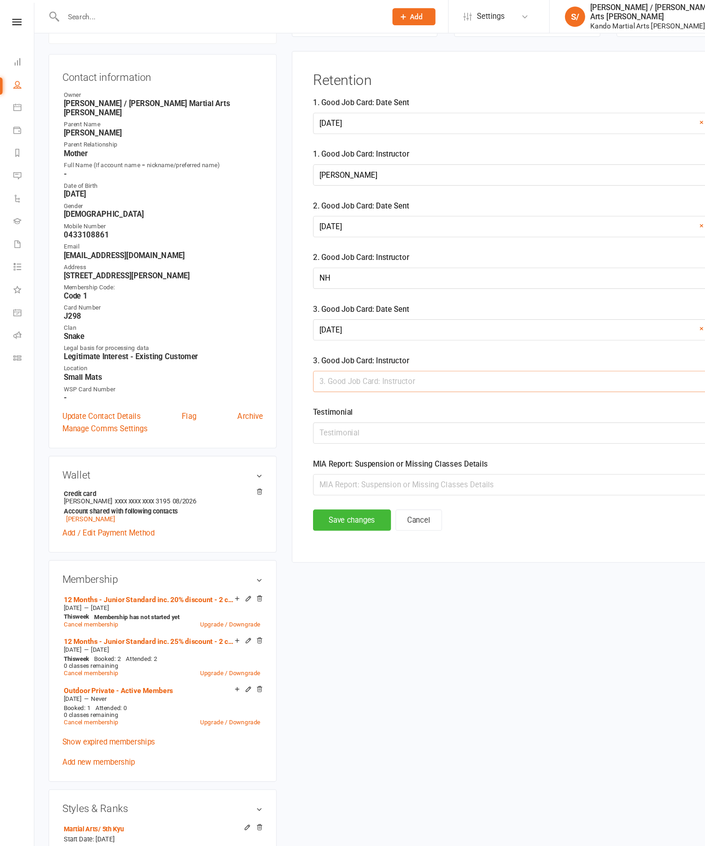
click at [378, 356] on input "text" at bounding box center [478, 346] width 389 height 19
type input "[PERSON_NAME]"
click at [317, 482] on button "Save changes" at bounding box center [319, 471] width 71 height 19
